Goal: Information Seeking & Learning: Learn about a topic

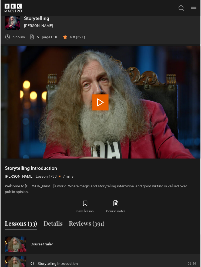
scroll to position [285, 0]
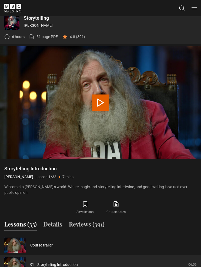
click at [116, 188] on p "Welcome to Alan’s world. Where magic and storytelling intertwine, and good writ…" at bounding box center [100, 189] width 192 height 11
click at [119, 201] on icon at bounding box center [116, 204] width 7 height 6
click at [121, 200] on link "Course notes opens in new tab" at bounding box center [116, 208] width 31 height 16
click at [111, 202] on link "Course notes opens in new tab" at bounding box center [116, 208] width 31 height 16
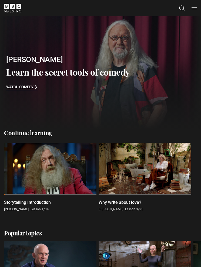
click at [182, 0] on header "Cancel Courses Previous courses Next courses Agatha Christie Writing 12 Related…" at bounding box center [100, 8] width 201 height 16
click at [180, 8] on button "Search" at bounding box center [182, 8] width 6 height 7
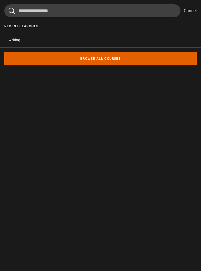
click at [144, 44] on button "writing" at bounding box center [100, 40] width 201 height 14
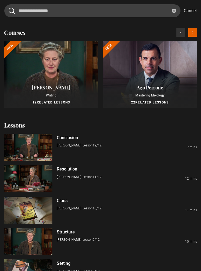
type input "*******"
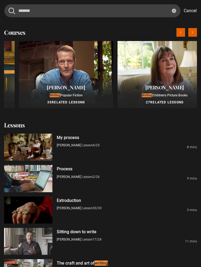
scroll to position [0, 659]
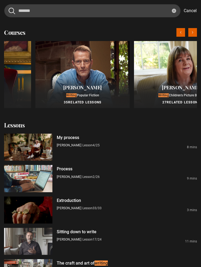
click at [115, 87] on h2 "[PERSON_NAME]" at bounding box center [83, 87] width 88 height 6
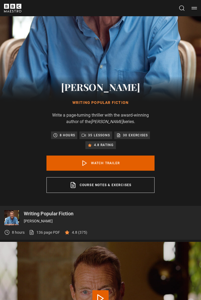
click at [147, 185] on link "Course notes & exercises opens in a new tab" at bounding box center [100, 185] width 108 height 16
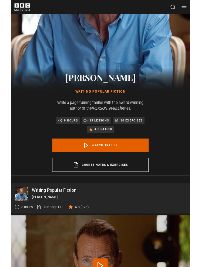
scroll to position [119, 0]
